Goal: Transaction & Acquisition: Purchase product/service

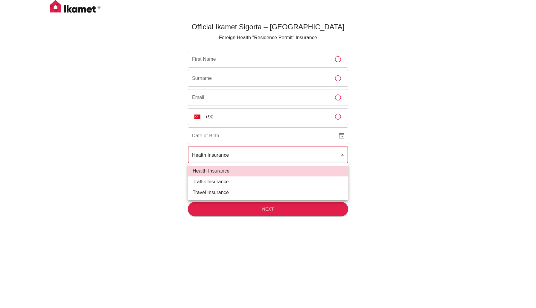
click at [249, 149] on body "Official Ikamet Sigorta – [DEMOGRAPHIC_DATA] Foreign Health "Residence Permit" …" at bounding box center [268, 164] width 536 height 328
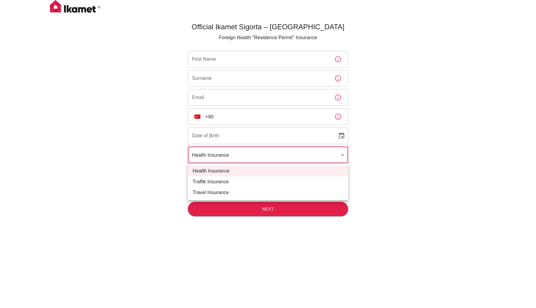
click at [249, 150] on div at bounding box center [268, 154] width 536 height 308
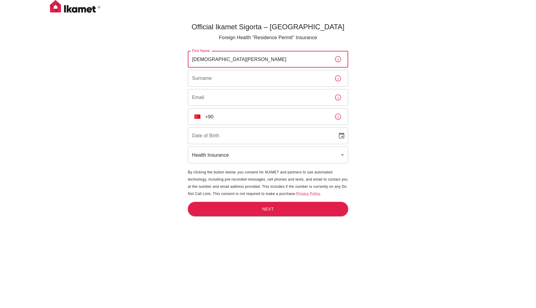
type input "[DEMOGRAPHIC_DATA][PERSON_NAME]"
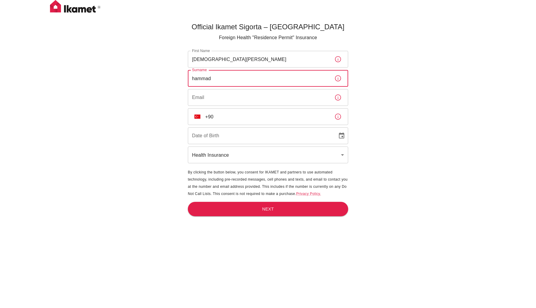
type input "hammad"
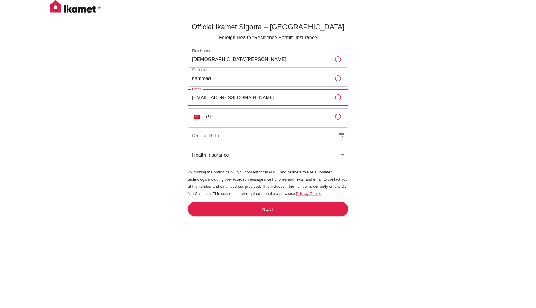
type input "[EMAIL_ADDRESS][DOMAIN_NAME]"
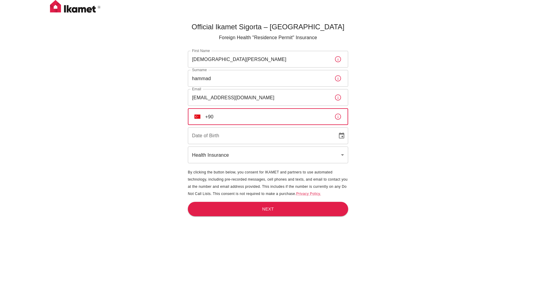
click at [236, 110] on input "+90" at bounding box center [267, 116] width 124 height 17
type input "[PHONE_NUMBER]"
type input "DD/MM/YYYY"
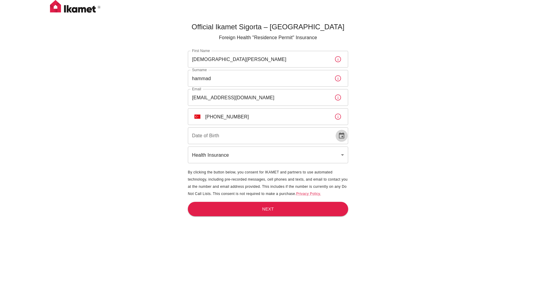
click at [343, 137] on icon "Choose date" at bounding box center [341, 136] width 5 height 6
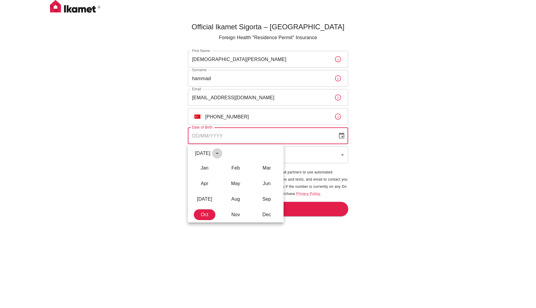
click at [221, 153] on icon "calendar view is open, switch to year view" at bounding box center [217, 153] width 7 height 7
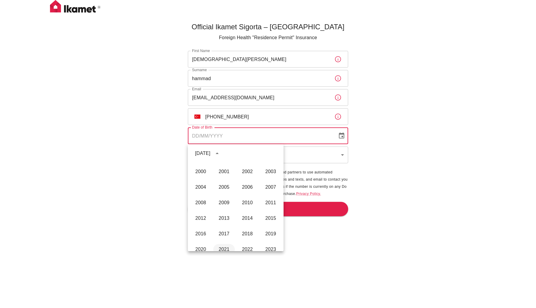
scroll to position [384, 0]
click at [247, 192] on button "2006" at bounding box center [248, 188] width 22 height 11
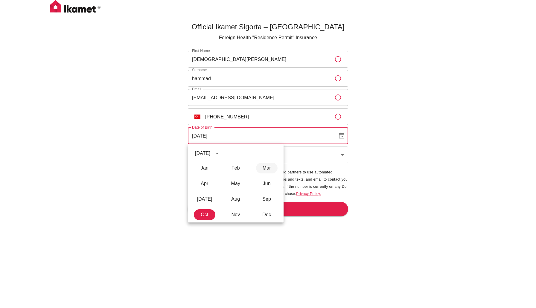
click at [261, 171] on button "Mar" at bounding box center [267, 168] width 22 height 11
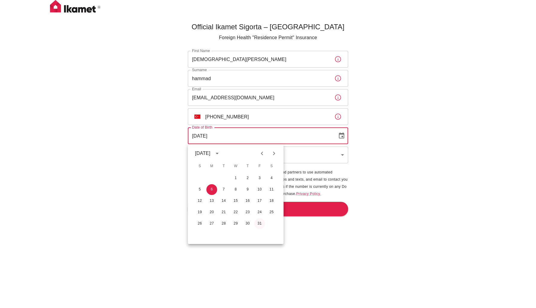
click at [260, 221] on button "31" at bounding box center [259, 223] width 11 height 11
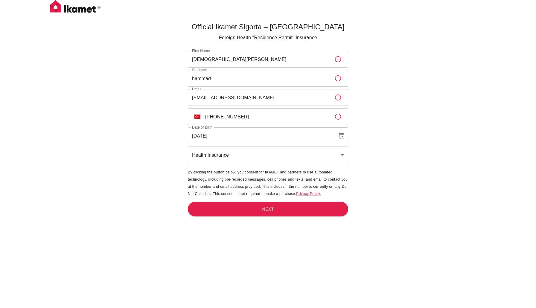
type input "[DATE]"
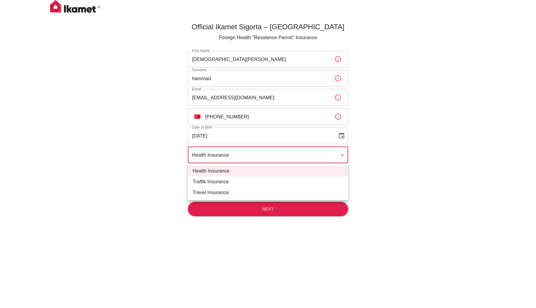
click at [227, 159] on body "Official Ikamet Sigorta – [DEMOGRAPHIC_DATA] Foreign Health "Residence Permit" …" at bounding box center [268, 164] width 536 height 328
click at [227, 159] on div at bounding box center [268, 154] width 536 height 308
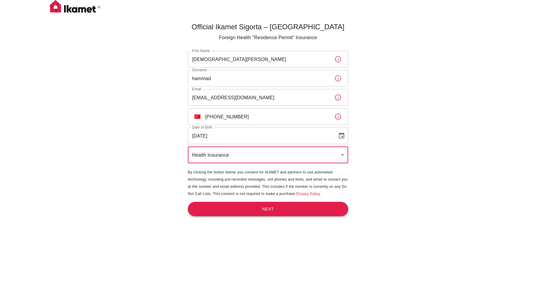
click at [250, 210] on button "Next" at bounding box center [268, 209] width 160 height 15
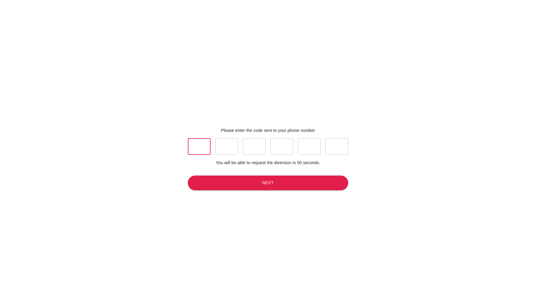
click at [201, 147] on input "text" at bounding box center [199, 146] width 23 height 17
type input "7"
type input "6"
type input "7"
type input "5"
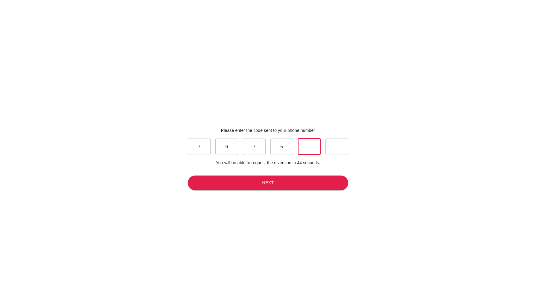
type input "2"
type input "9"
click at [266, 185] on button "Next" at bounding box center [268, 183] width 160 height 15
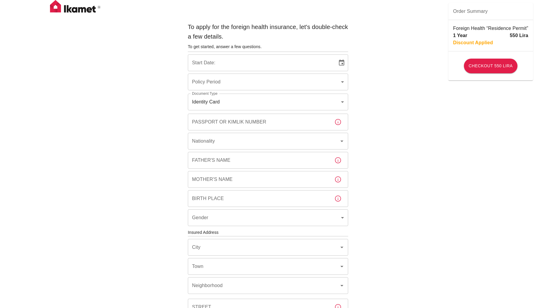
type input "b7343ef8-d55e-4554-96a8-76e30347e985"
type input "[DATE]"
click at [265, 85] on body "To apply for the foreign health insurance, let's double-check a few details. To…" at bounding box center [268, 232] width 536 height 464
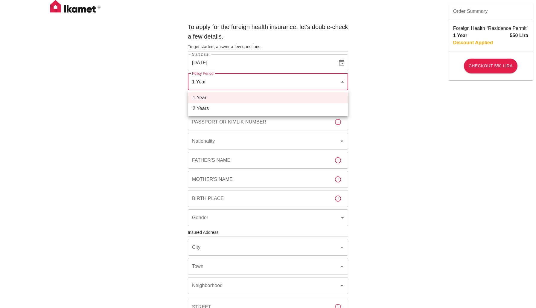
click at [264, 107] on li "2 Years" at bounding box center [268, 108] width 160 height 11
type input "572c7356-bd2e-44a0-a5fb-f98fe7448427"
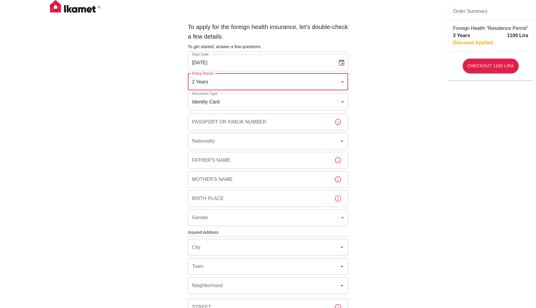
click at [261, 100] on body "To apply for the foreign health insurance, let's double-check a few details. To…" at bounding box center [268, 232] width 536 height 464
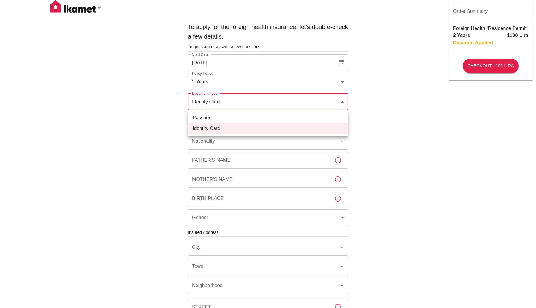
click at [247, 117] on li "Passport" at bounding box center [268, 118] width 160 height 11
type input "passport"
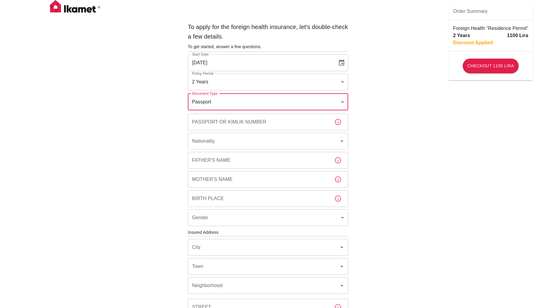
click at [238, 124] on input "Passport or Kimlik Number" at bounding box center [259, 122] width 142 height 17
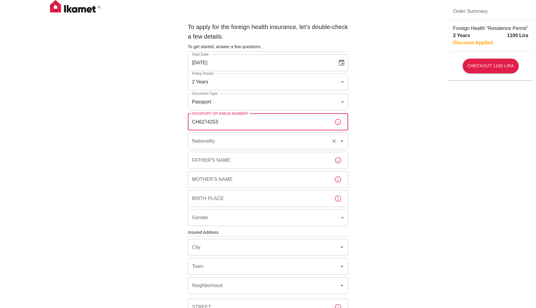
type input "CH6274253"
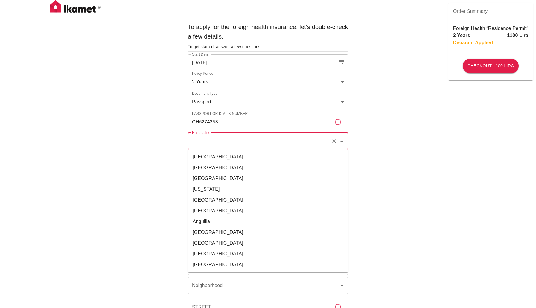
click at [266, 145] on input "Nationality" at bounding box center [260, 141] width 138 height 11
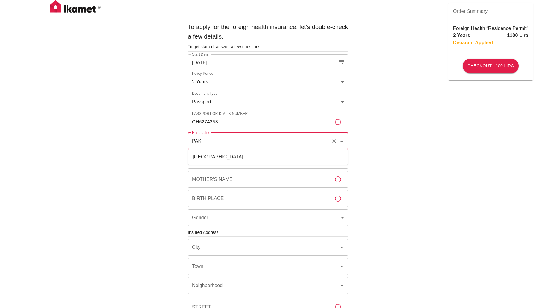
click at [268, 155] on li "[GEOGRAPHIC_DATA]" at bounding box center [268, 157] width 160 height 11
type input "[GEOGRAPHIC_DATA]"
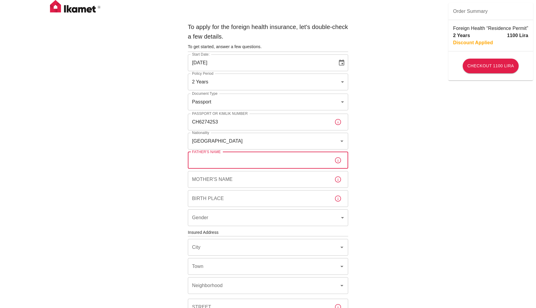
type input "m"
type input "M"
type input "[PERSON_NAME]"
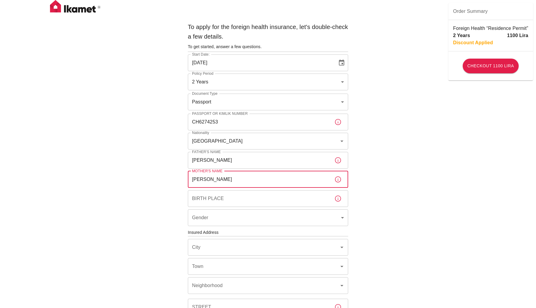
type input "[PERSON_NAME]"
click at [206, 200] on input "Birth Place" at bounding box center [259, 198] width 142 height 17
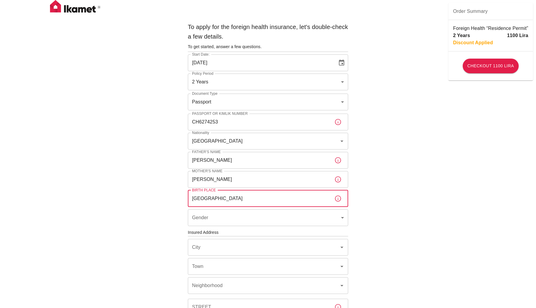
type input "[GEOGRAPHIC_DATA]"
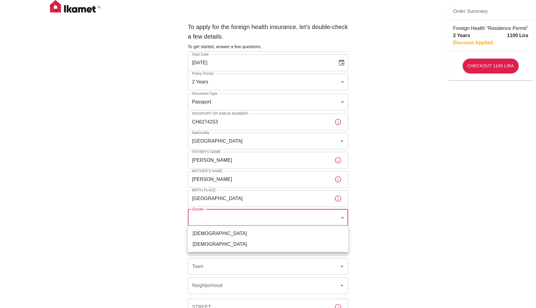
click at [202, 219] on body "To apply for the foreign health insurance, let's double-check a few details. To…" at bounding box center [268, 232] width 536 height 464
click at [204, 230] on li "[DEMOGRAPHIC_DATA]" at bounding box center [268, 233] width 160 height 11
type input "[DEMOGRAPHIC_DATA]"
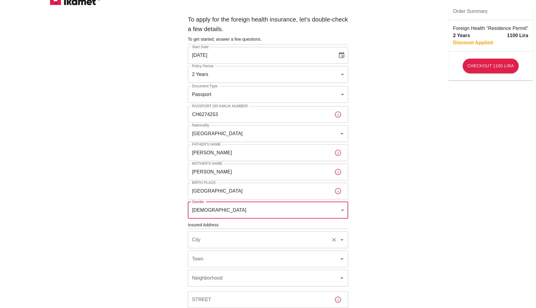
click at [204, 232] on div "City" at bounding box center [268, 240] width 160 height 17
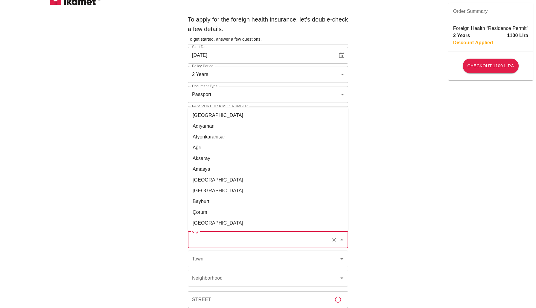
click at [222, 180] on li "[GEOGRAPHIC_DATA]" at bounding box center [268, 180] width 160 height 11
type input "[GEOGRAPHIC_DATA]"
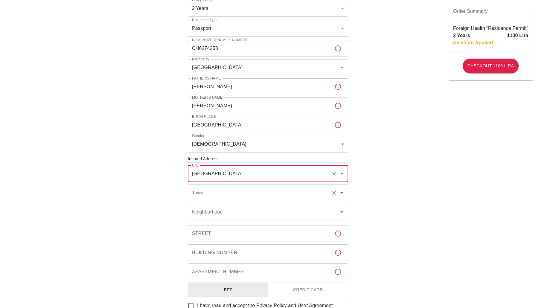
scroll to position [74, 0]
click at [218, 199] on div "Town" at bounding box center [268, 192] width 160 height 17
click at [221, 221] on li "Çankaya" at bounding box center [268, 218] width 160 height 11
type input "Çankaya"
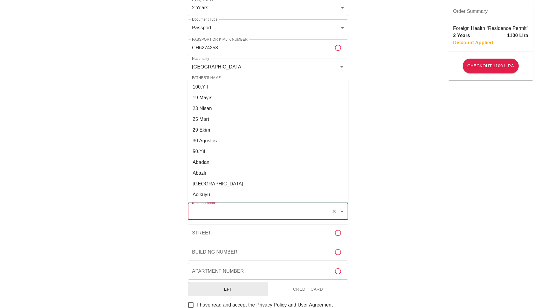
click at [218, 212] on div "Neighborhood Neighborhood" at bounding box center [268, 211] width 160 height 17
type input "u"
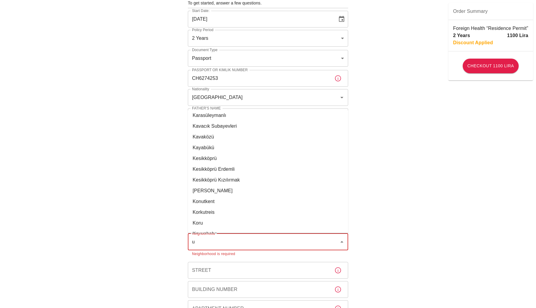
scroll to position [1575, 0]
type input "u"
click at [373, 217] on div "To apply for the foreign health insurance, let's double-check a few details. To…" at bounding box center [268, 191] width 536 height 471
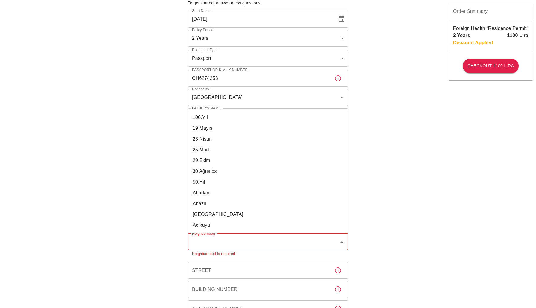
click at [315, 243] on input "Neighborhood" at bounding box center [264, 241] width 146 height 11
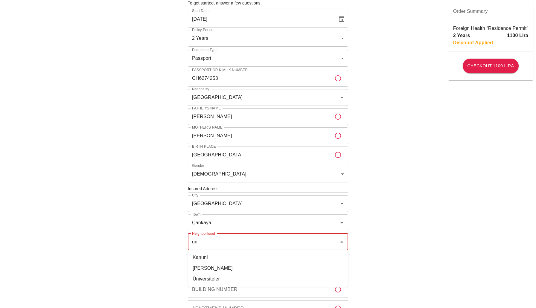
click at [224, 278] on li "Üniversiteler" at bounding box center [268, 279] width 160 height 11
type input "Üniversiteler"
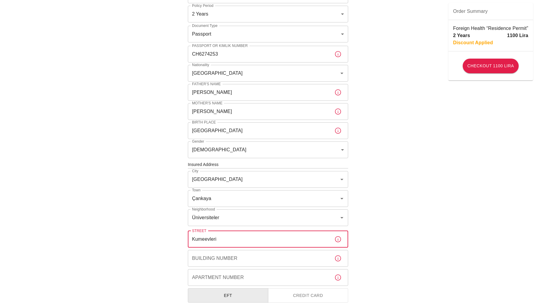
scroll to position [69, 0]
type input "Kumeevleri"
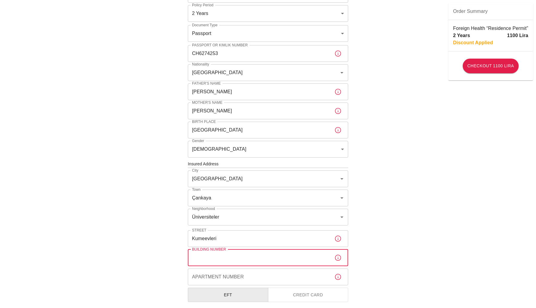
click at [217, 259] on input "Building Number" at bounding box center [259, 258] width 142 height 17
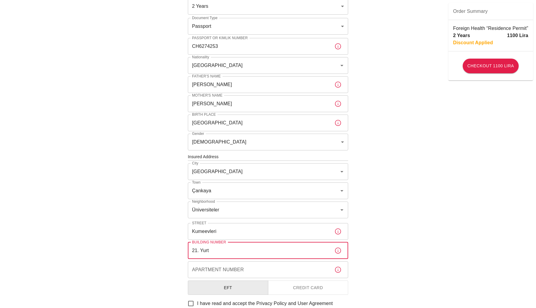
type input "21. Yurt"
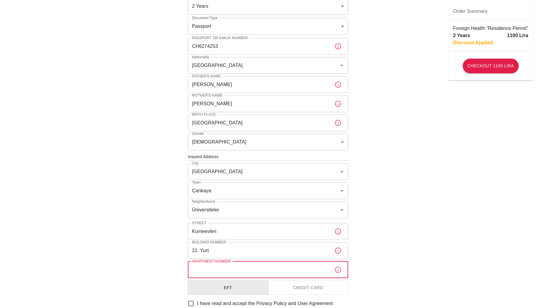
click at [206, 269] on input "Apartment Number" at bounding box center [259, 270] width 142 height 17
type input "204"
click at [282, 281] on button "Credit Card" at bounding box center [308, 288] width 80 height 15
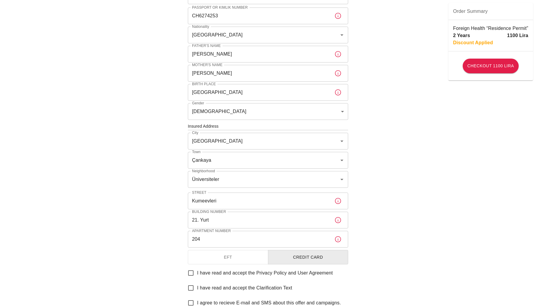
scroll to position [111, 0]
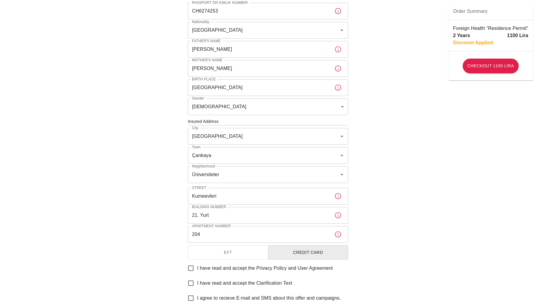
click at [191, 271] on input "I have read and accept the Privacy Policy and User Agreement" at bounding box center [191, 268] width 13 height 13
checkbox input "true"
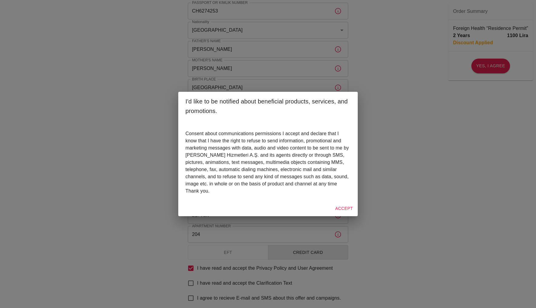
click at [339, 210] on button "Accept" at bounding box center [344, 208] width 22 height 11
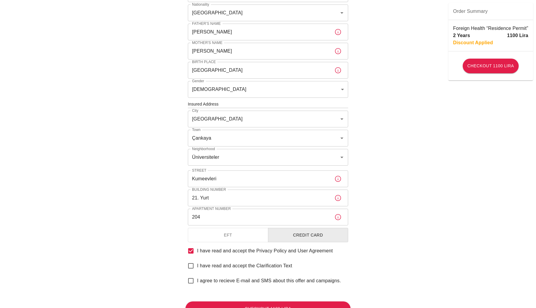
scroll to position [129, 0]
click at [193, 263] on input "I have read and accept the Clarification Text" at bounding box center [191, 265] width 13 height 13
checkbox input "true"
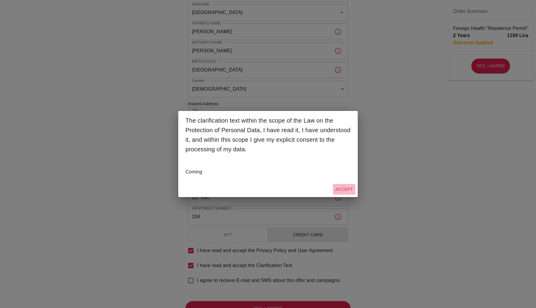
click at [338, 189] on button "Accept" at bounding box center [344, 189] width 22 height 11
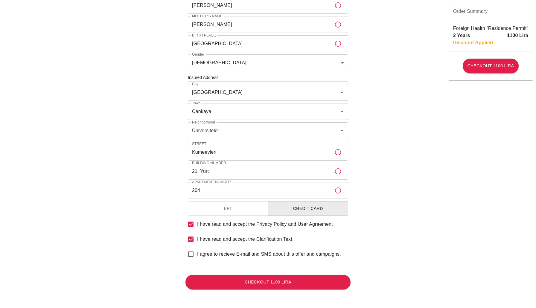
scroll to position [155, 0]
click at [286, 276] on button "Checkout 1100 Lira" at bounding box center [268, 282] width 165 height 15
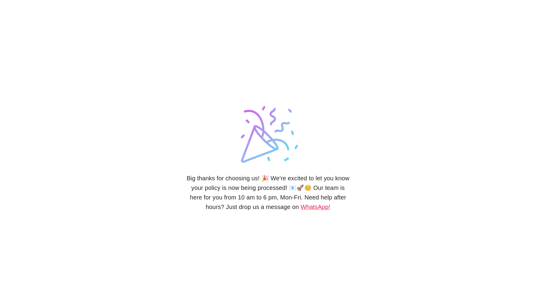
click at [536, 113] on div "Big thanks for choosing us! 🎉 We're excited to let you know your policy is now …" at bounding box center [268, 154] width 536 height 308
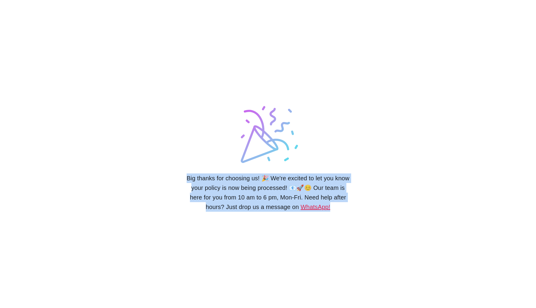
drag, startPoint x: 184, startPoint y: 175, endPoint x: 336, endPoint y: 206, distance: 155.2
click at [336, 206] on div "Big thanks for choosing us! 🎉 We're excited to let you know your policy is now …" at bounding box center [268, 154] width 180 height 308
click at [358, 215] on div "Big thanks for choosing us! 🎉 We're excited to let you know your policy is now …" at bounding box center [268, 154] width 536 height 308
